Goal: Information Seeking & Learning: Learn about a topic

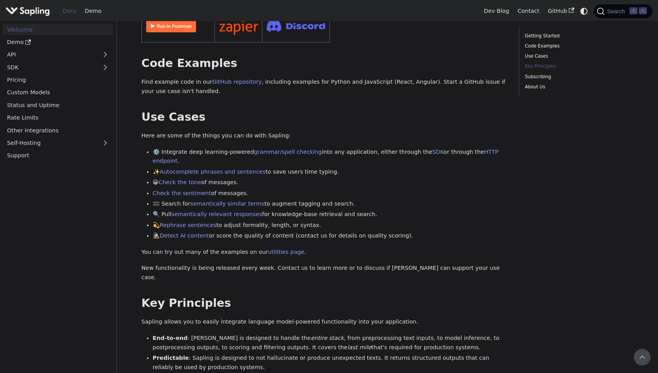
scroll to position [203, 0]
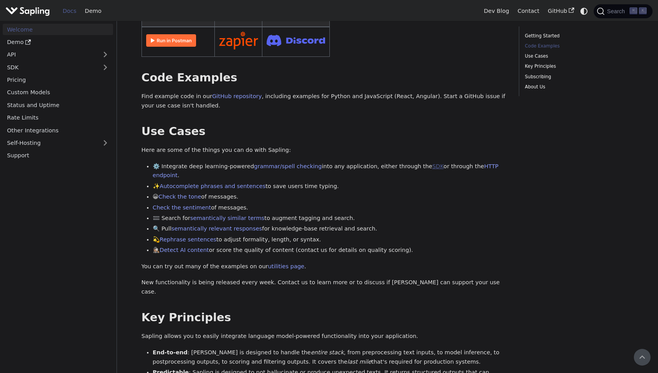
click at [432, 163] on link "SDK" at bounding box center [437, 166] width 11 height 6
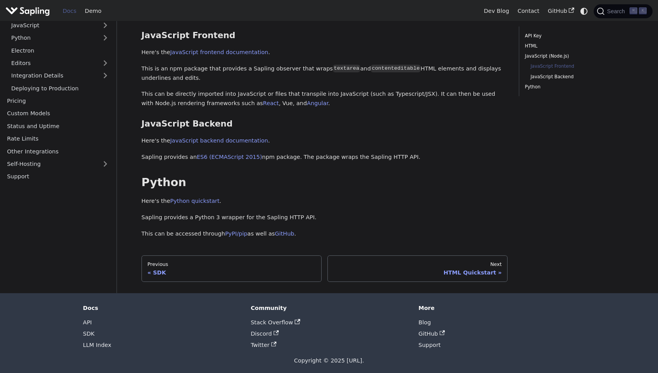
scroll to position [289, 0]
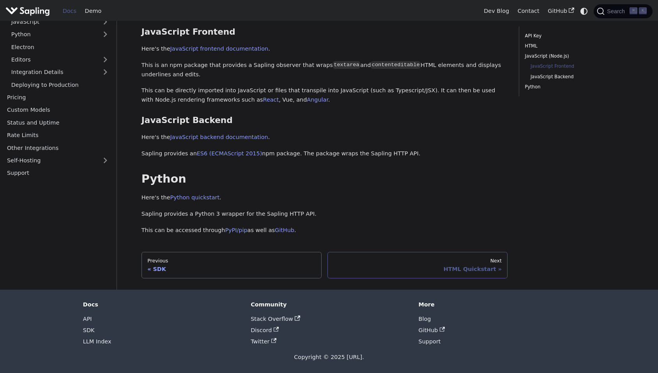
click at [455, 268] on div "HTML Quickstart" at bounding box center [417, 269] width 168 height 7
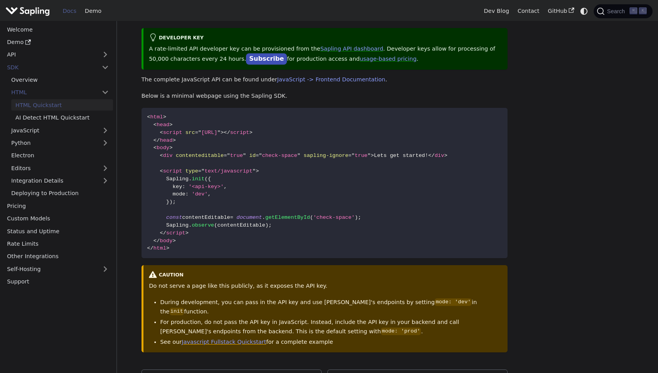
scroll to position [139, 0]
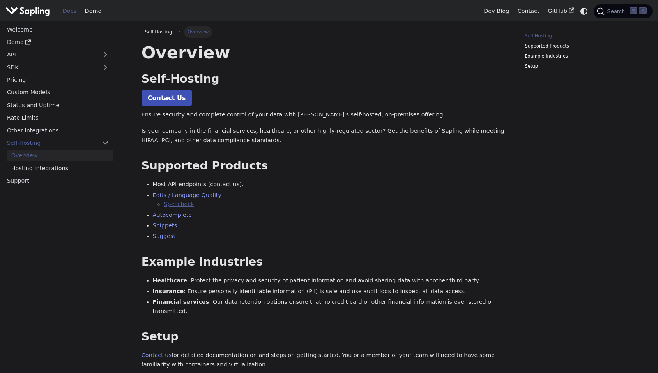
click at [178, 205] on link "Spellcheck" at bounding box center [179, 204] width 30 height 6
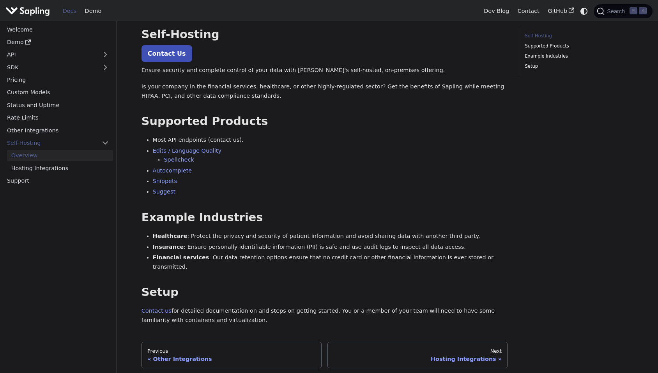
scroll to position [99, 0]
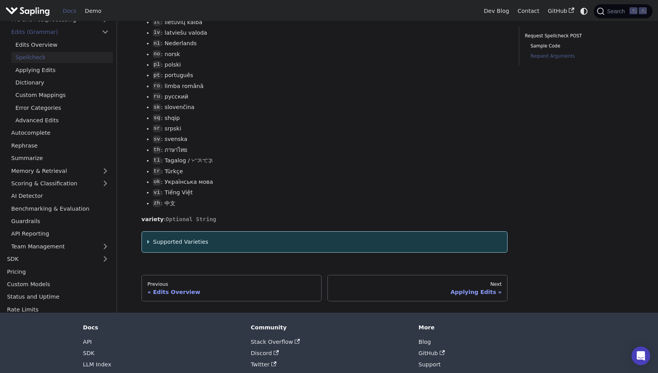
scroll to position [1092, 0]
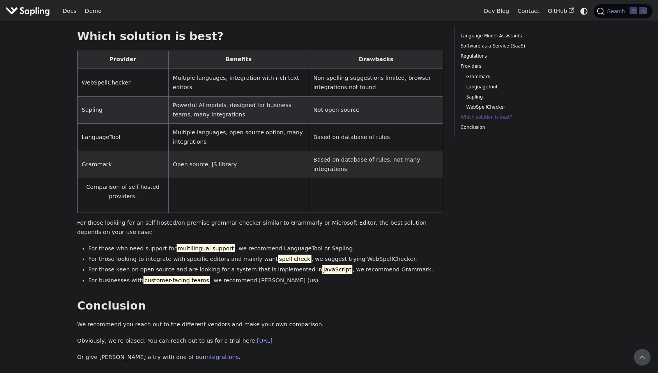
scroll to position [1150, 0]
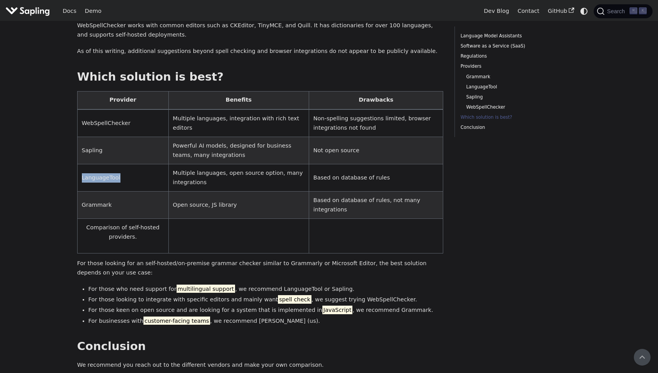
drag, startPoint x: 119, startPoint y: 140, endPoint x: 79, endPoint y: 140, distance: 40.5
click at [79, 164] on td "LanguageTool" at bounding box center [122, 177] width 91 height 27
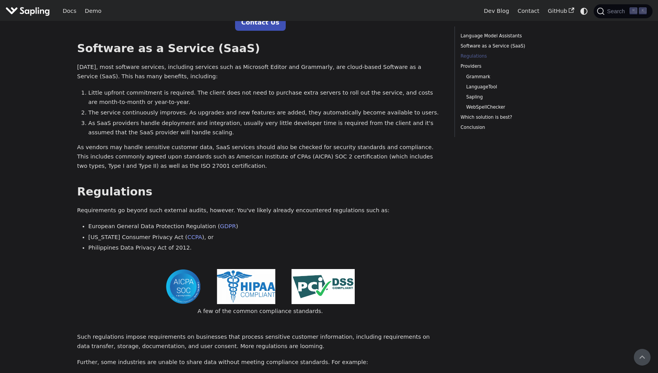
scroll to position [0, 0]
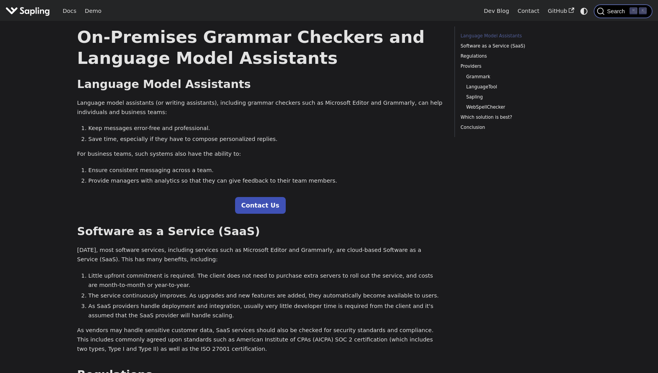
click at [624, 14] on span "Search" at bounding box center [616, 11] width 25 height 6
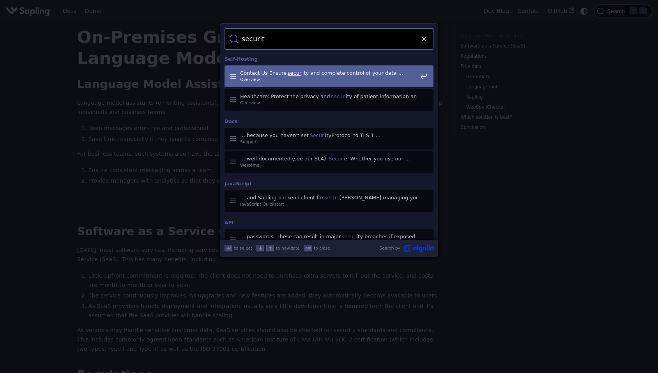
type input "security"
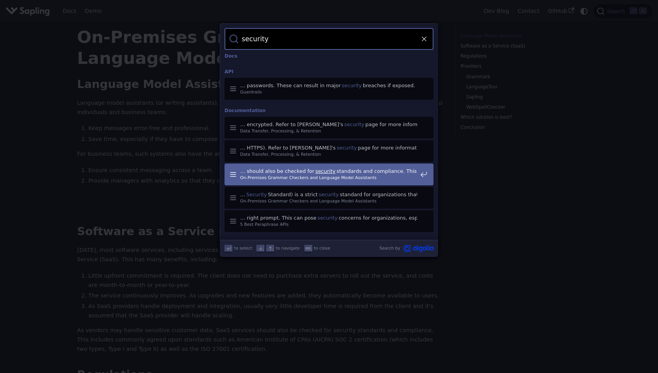
scroll to position [112, 0]
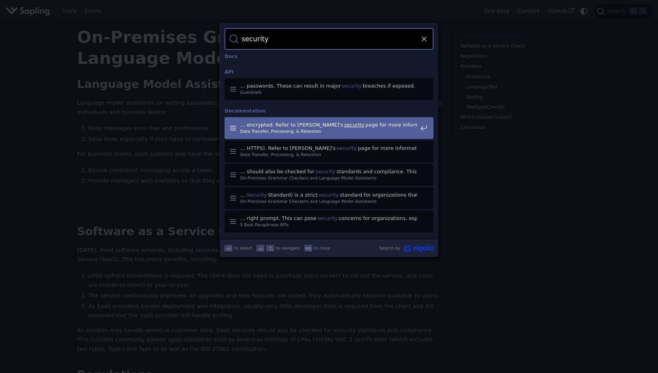
click at [367, 124] on span "… encrypted. Refer to [PERSON_NAME]'s security page for more information …" at bounding box center [328, 125] width 177 height 7
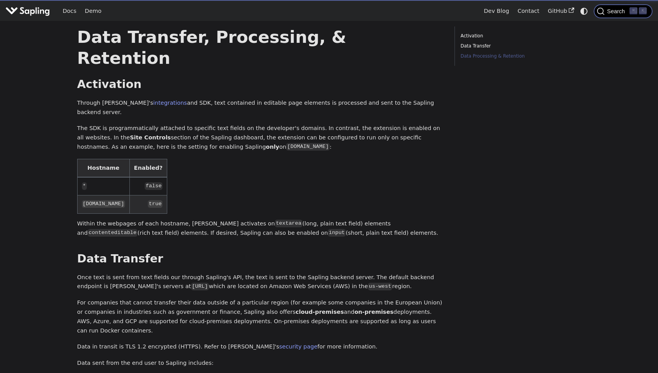
scroll to position [277, 0]
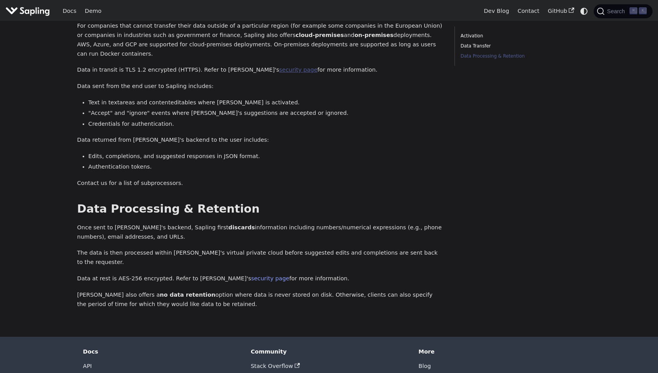
click at [279, 67] on link "security page" at bounding box center [298, 70] width 38 height 6
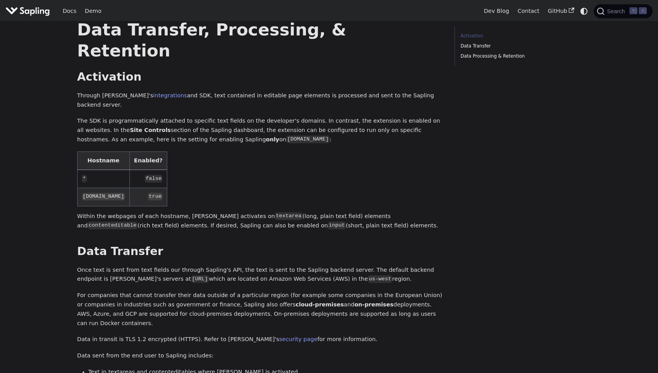
scroll to position [12, 0]
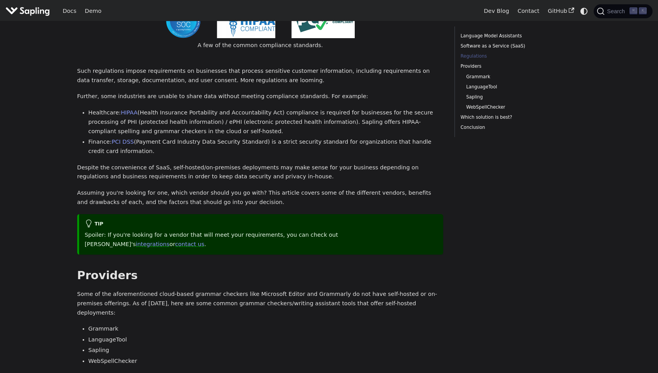
scroll to position [721, 0]
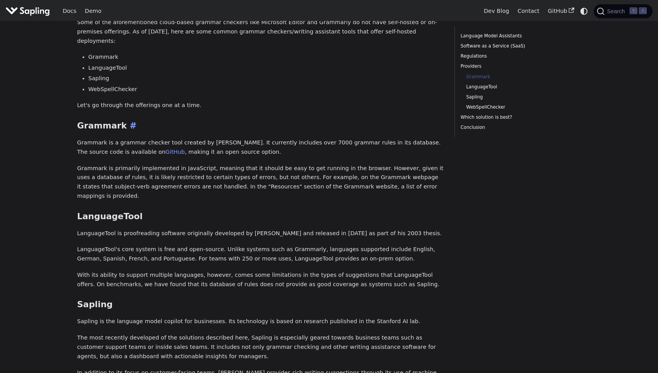
click at [99, 121] on h3 "Grammark ​" at bounding box center [260, 126] width 366 height 11
copy h3 "Grammark"
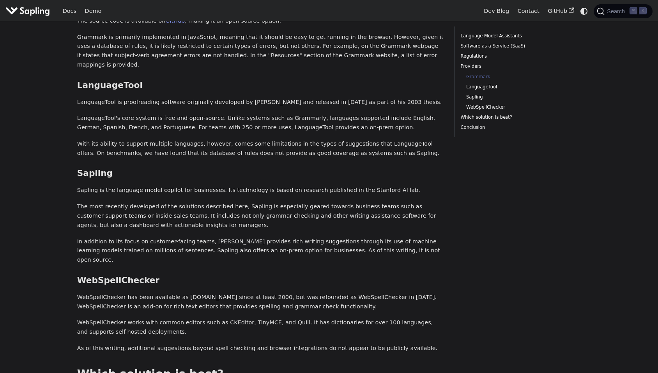
scroll to position [868, 0]
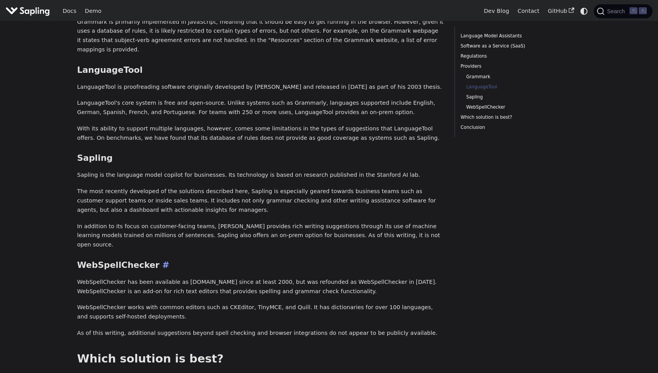
click at [117, 260] on h3 "WebSpellChecker ​" at bounding box center [260, 265] width 366 height 11
